Goal: Information Seeking & Learning: Learn about a topic

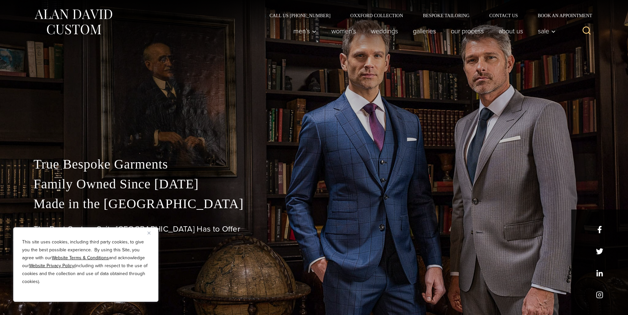
click at [146, 233] on div "This site uses cookies, including third party cookies, to give you the best pos…" at bounding box center [85, 264] width 145 height 75
click at [148, 237] on div "This site uses cookies, including third party cookies, to give you the best pos…" at bounding box center [85, 264] width 145 height 75
click at [147, 239] on p "This site uses cookies, including third party cookies, to give you the best pos…" at bounding box center [85, 262] width 127 height 48
click at [146, 235] on div "This site uses cookies, including third party cookies, to give you the best pos…" at bounding box center [85, 264] width 145 height 75
click at [146, 232] on div "This site uses cookies, including third party cookies, to give you the best pos…" at bounding box center [85, 264] width 145 height 75
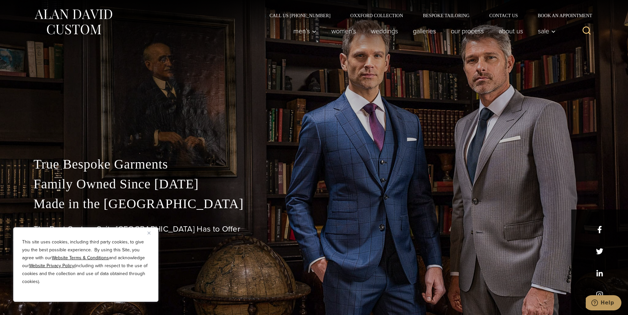
click at [147, 228] on div "This site uses cookies, including third party cookies, to give you the best pos…" at bounding box center [85, 264] width 145 height 75
click at [545, 44] on link "First-Time Buyers Discount" at bounding box center [563, 48] width 66 height 21
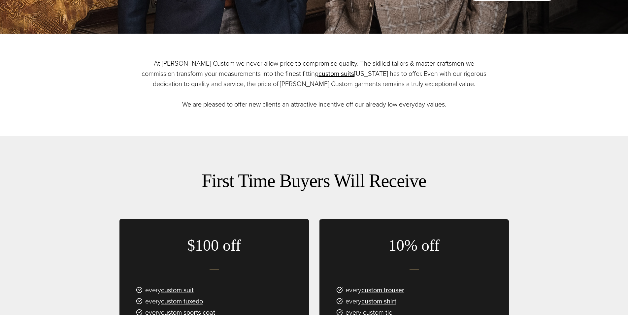
drag, startPoint x: 193, startPoint y: 187, endPoint x: 183, endPoint y: 201, distance: 16.1
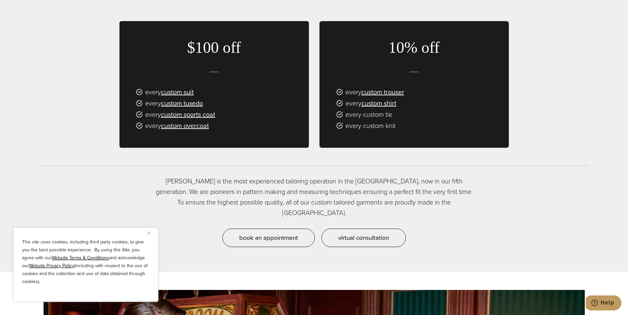
drag, startPoint x: 173, startPoint y: 218, endPoint x: 160, endPoint y: 226, distance: 15.6
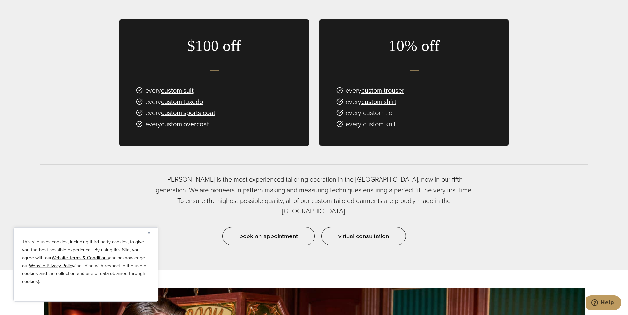
click at [147, 236] on div "This site uses cookies, including third party cookies, to give you the best pos…" at bounding box center [85, 264] width 145 height 75
click at [149, 232] on img "Close" at bounding box center [149, 233] width 3 height 3
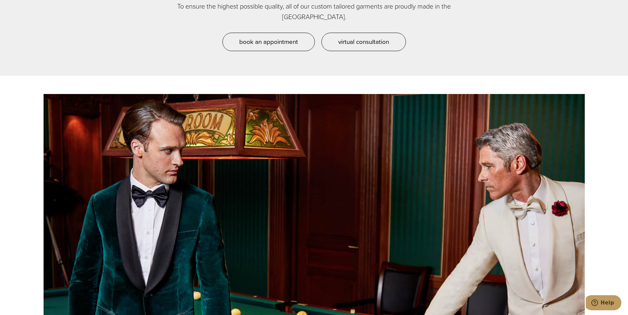
drag, startPoint x: 149, startPoint y: 221, endPoint x: 143, endPoint y: 247, distance: 26.5
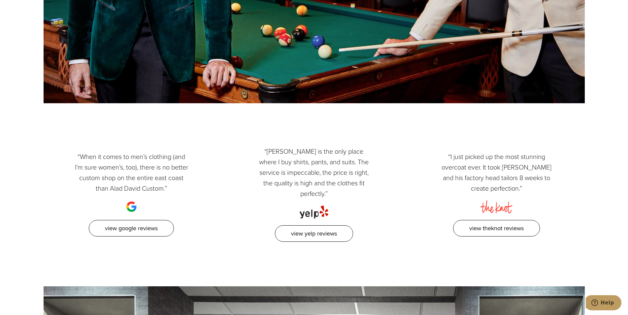
drag, startPoint x: 241, startPoint y: 195, endPoint x: 251, endPoint y: 224, distance: 30.9
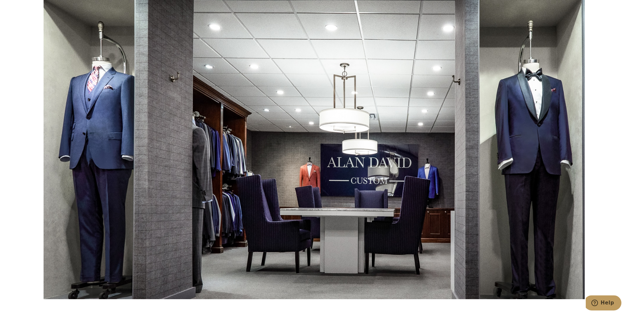
drag, startPoint x: 227, startPoint y: 221, endPoint x: 205, endPoint y: 242, distance: 30.3
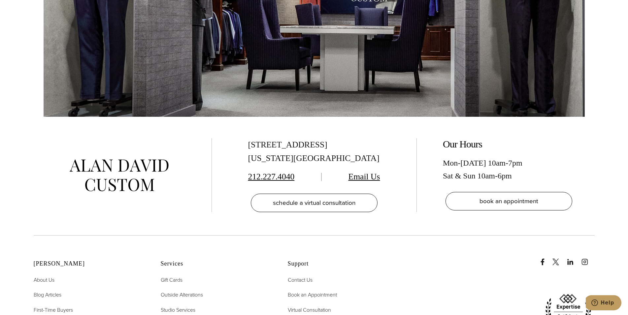
drag, startPoint x: 218, startPoint y: 185, endPoint x: 214, endPoint y: 230, distance: 45.4
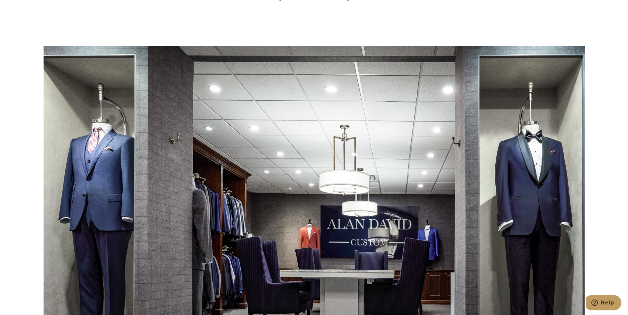
drag, startPoint x: 208, startPoint y: 222, endPoint x: 186, endPoint y: 137, distance: 88.0
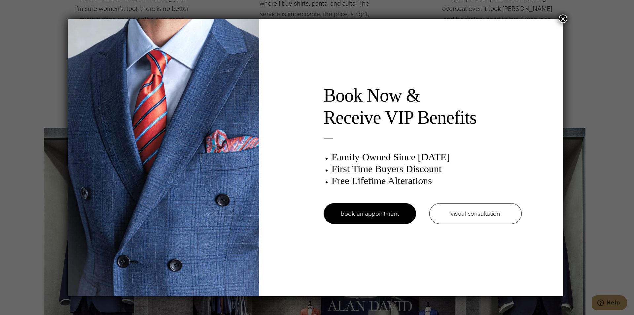
click at [567, 19] on button "×" at bounding box center [562, 19] width 9 height 9
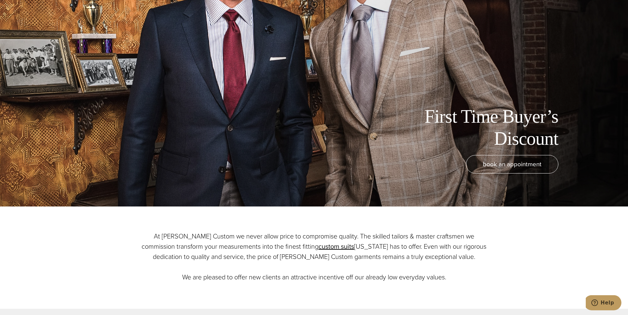
scroll to position [0, 0]
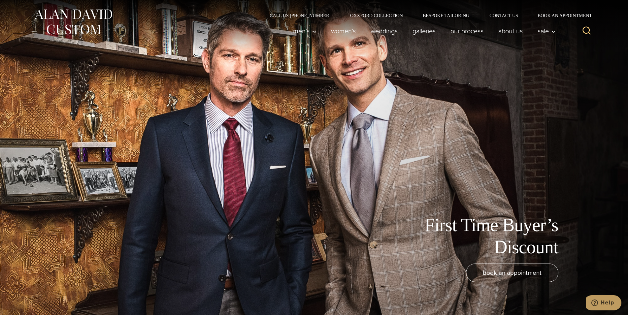
drag, startPoint x: 413, startPoint y: 101, endPoint x: 441, endPoint y: -3, distance: 107.3
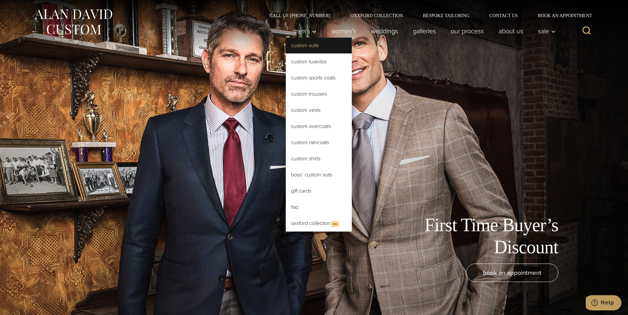
click at [312, 41] on link "Custom Suits" at bounding box center [319, 46] width 66 height 16
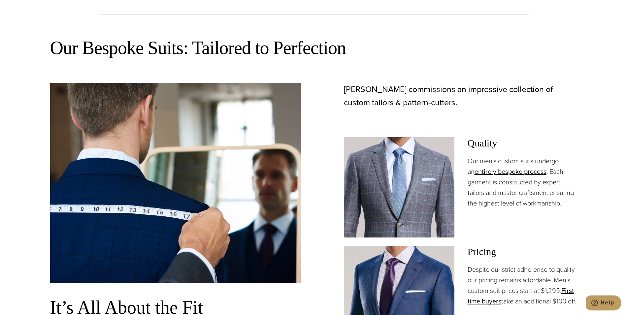
drag, startPoint x: 265, startPoint y: 101, endPoint x: 250, endPoint y: 150, distance: 51.4
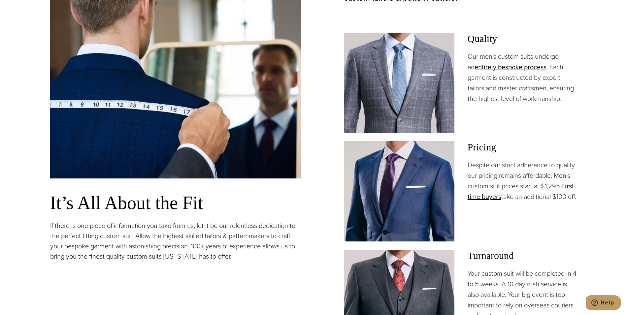
scroll to position [516, 0]
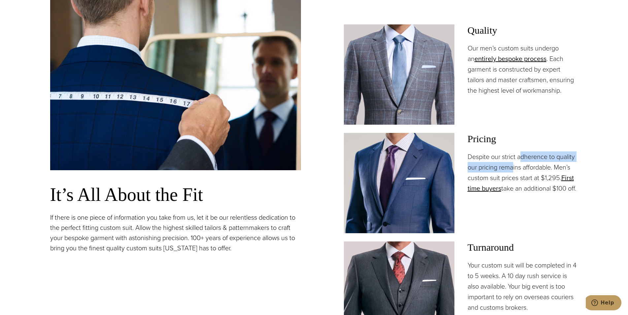
drag, startPoint x: 520, startPoint y: 159, endPoint x: 513, endPoint y: 170, distance: 13.1
click at [513, 170] on p "Despite our strict adherence to quality our pricing remains affordable. Men’s c…" at bounding box center [523, 172] width 111 height 42
drag, startPoint x: 513, startPoint y: 170, endPoint x: 518, endPoint y: 170, distance: 4.7
click at [515, 170] on p "Despite our strict adherence to quality our pricing remains affordable. Men’s c…" at bounding box center [523, 172] width 111 height 42
drag, startPoint x: 532, startPoint y: 152, endPoint x: 505, endPoint y: 178, distance: 38.1
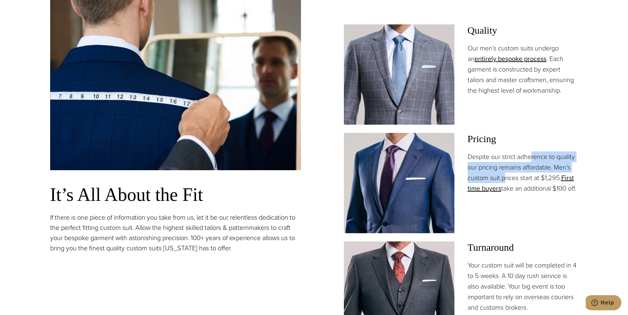
click at [505, 178] on p "Despite our strict adherence to quality our pricing remains affordable. Men’s c…" at bounding box center [523, 172] width 111 height 42
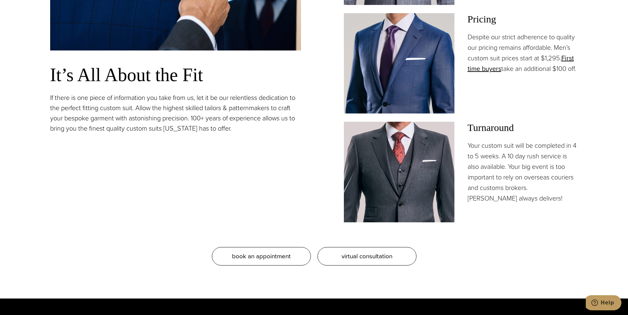
drag, startPoint x: 398, startPoint y: 154, endPoint x: 383, endPoint y: 170, distance: 21.5
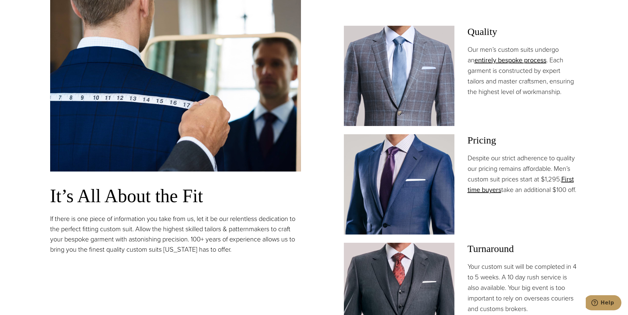
drag, startPoint x: 356, startPoint y: 157, endPoint x: 357, endPoint y: 102, distance: 55.1
